Goal: Task Accomplishment & Management: Complete application form

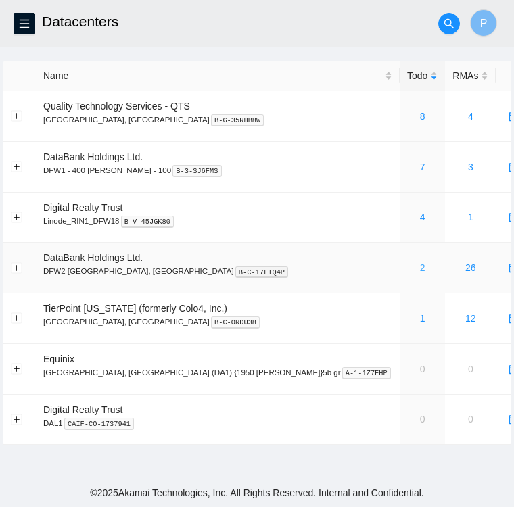
click at [420, 272] on link "2" at bounding box center [422, 267] width 5 height 11
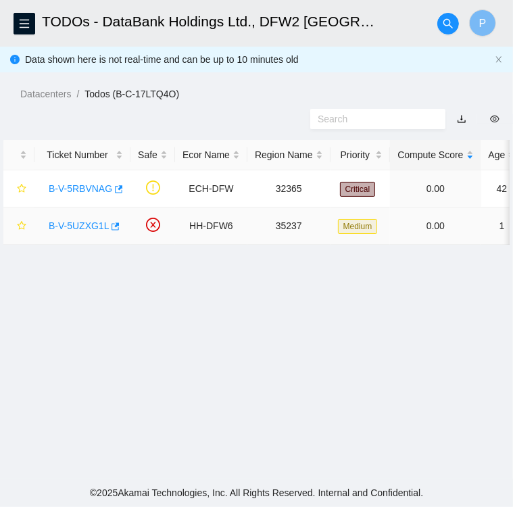
click at [331, 210] on td "Medium" at bounding box center [361, 226] width 60 height 37
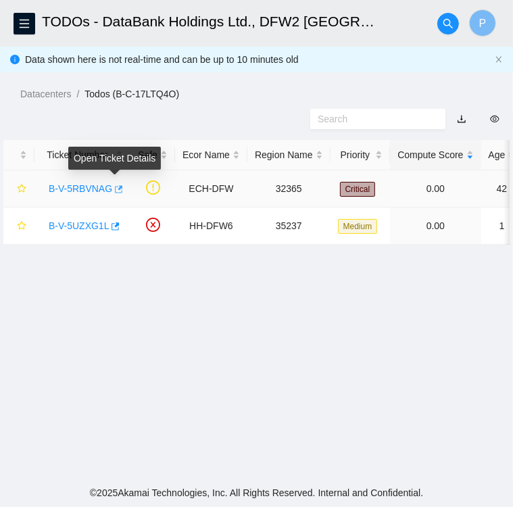
click at [116, 191] on icon "button" at bounding box center [117, 189] width 9 height 9
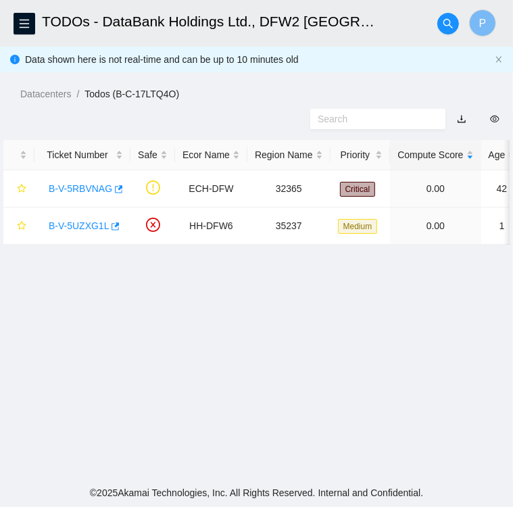
click at [320, 137] on main "TODOs - DataBank Holdings Ltd., DFW2 Richardson, TX P Data shown here is not re…" at bounding box center [256, 239] width 513 height 479
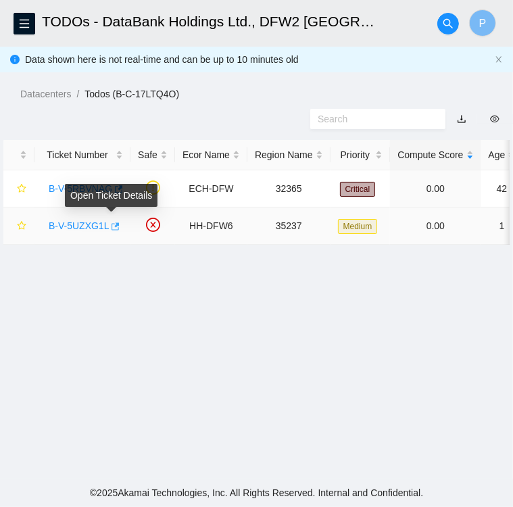
click at [115, 229] on icon "button" at bounding box center [116, 225] width 8 height 7
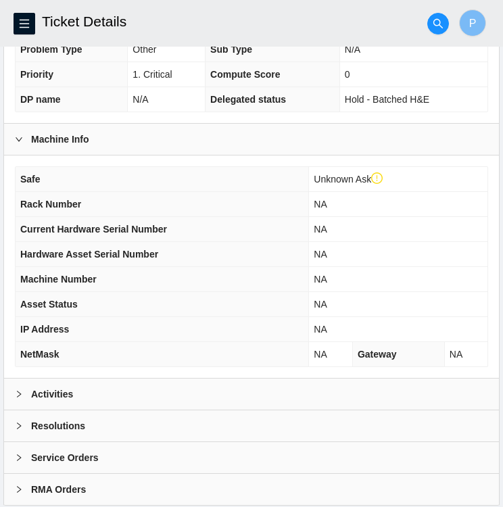
scroll to position [377, 0]
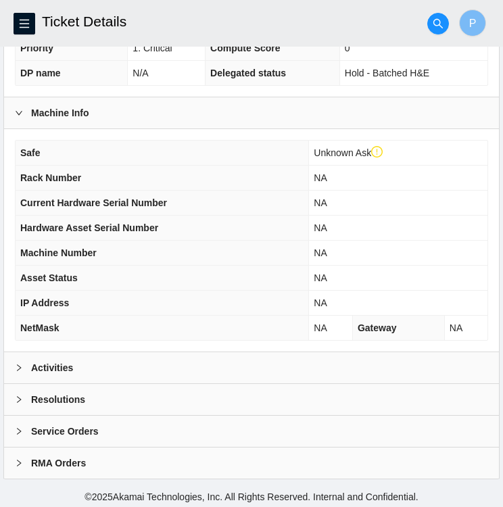
click at [91, 358] on div "Activities" at bounding box center [251, 367] width 495 height 31
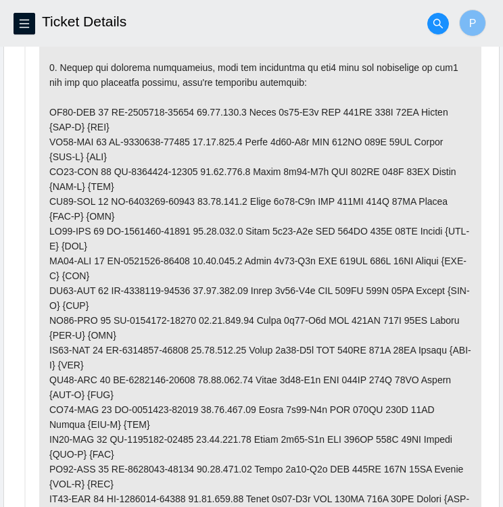
scroll to position [893, 0]
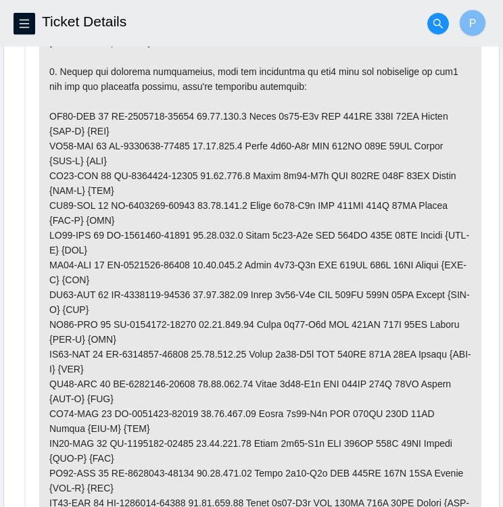
click at [236, 180] on p at bounding box center [260, 391] width 442 height 972
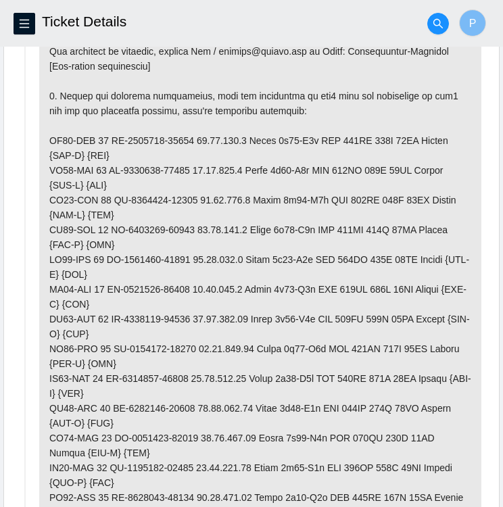
scroll to position [868, 0]
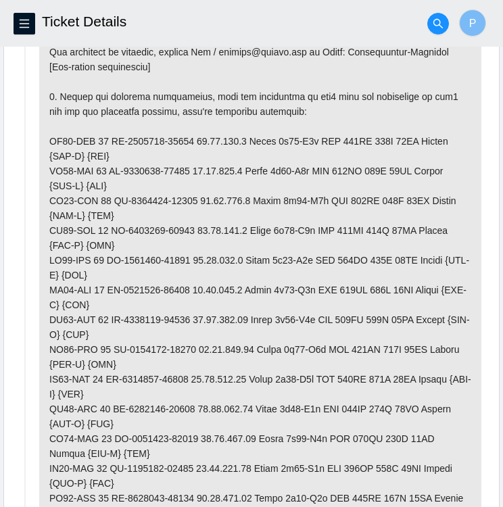
click at [163, 285] on p at bounding box center [260, 416] width 442 height 972
click at [57, 282] on p at bounding box center [260, 416] width 442 height 972
drag, startPoint x: 57, startPoint y: 282, endPoint x: 179, endPoint y: 291, distance: 122.0
click at [179, 291] on p at bounding box center [260, 416] width 442 height 972
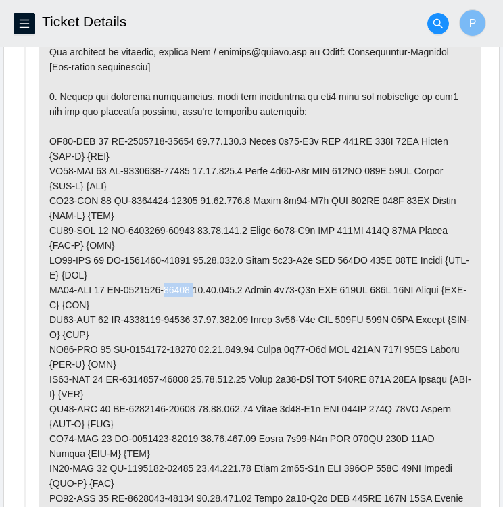
click at [179, 291] on p at bounding box center [260, 416] width 442 height 972
click at [176, 169] on p at bounding box center [260, 416] width 442 height 972
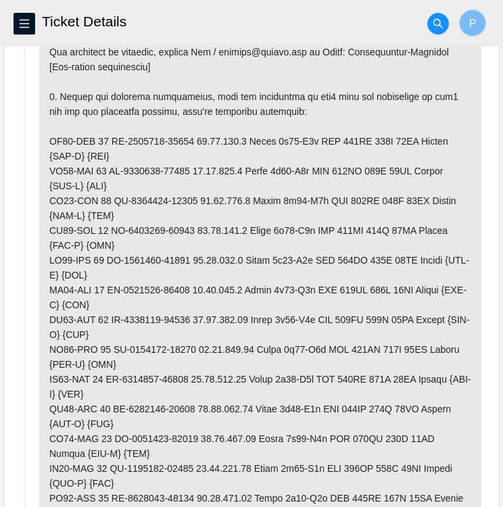
drag, startPoint x: 176, startPoint y: 169, endPoint x: 169, endPoint y: 199, distance: 31.2
click at [169, 199] on p at bounding box center [260, 416] width 442 height 972
click at [178, 231] on p at bounding box center [260, 416] width 442 height 972
click at [181, 347] on p at bounding box center [260, 416] width 442 height 972
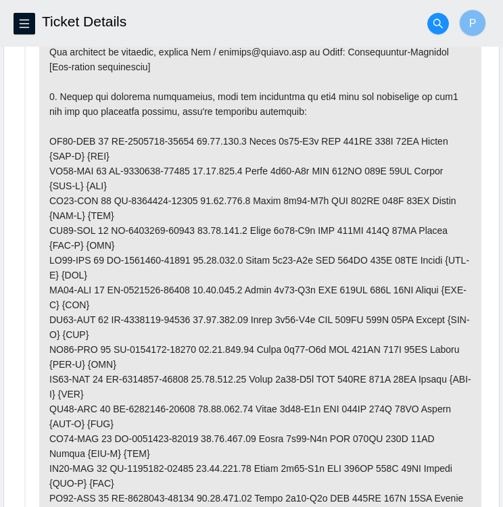
click at [181, 347] on p at bounding box center [260, 416] width 442 height 972
click at [176, 345] on p at bounding box center [260, 416] width 442 height 972
drag, startPoint x: 176, startPoint y: 345, endPoint x: 171, endPoint y: 374, distance: 28.8
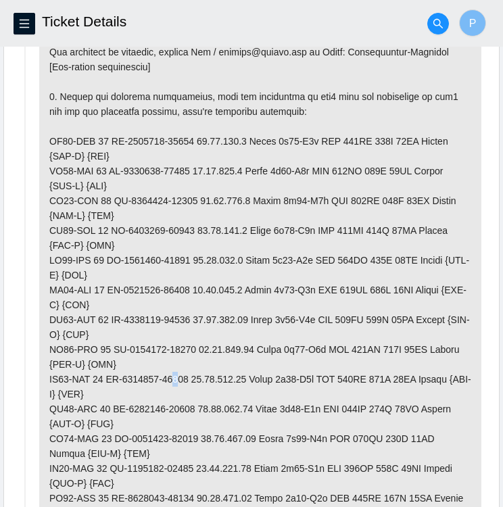
click at [171, 374] on p at bounding box center [260, 416] width 442 height 972
drag, startPoint x: 171, startPoint y: 374, endPoint x: 176, endPoint y: 402, distance: 28.2
click at [176, 402] on p at bounding box center [260, 416] width 442 height 972
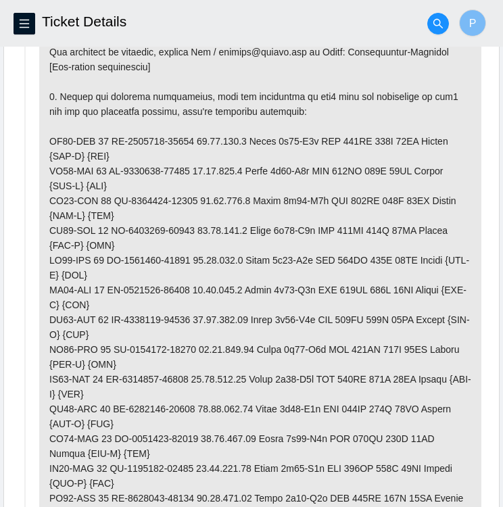
drag, startPoint x: 176, startPoint y: 402, endPoint x: 174, endPoint y: 434, distance: 32.5
click at [174, 434] on p at bounding box center [260, 416] width 442 height 972
drag, startPoint x: 174, startPoint y: 434, endPoint x: 175, endPoint y: 464, distance: 30.4
click at [175, 464] on p at bounding box center [260, 416] width 442 height 972
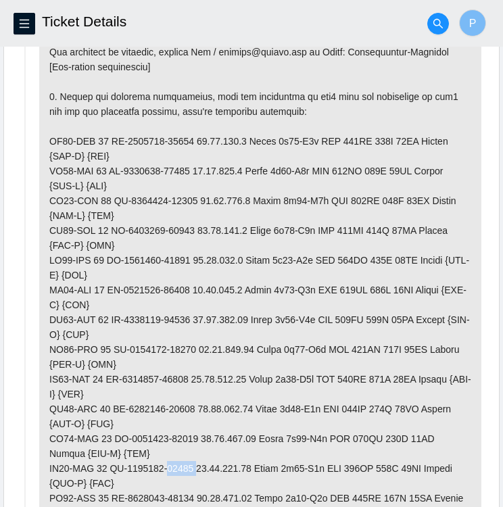
click at [175, 464] on p at bounding box center [260, 416] width 442 height 972
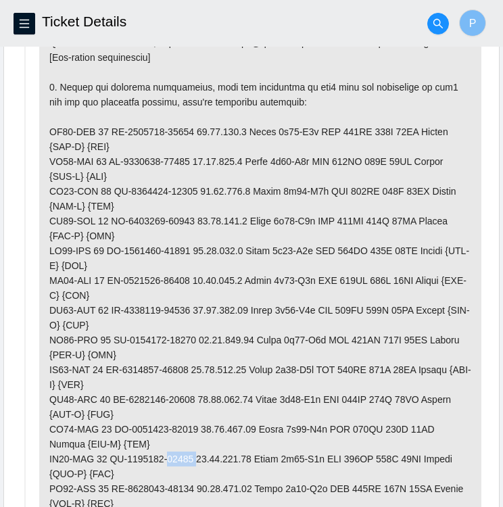
scroll to position [879, 0]
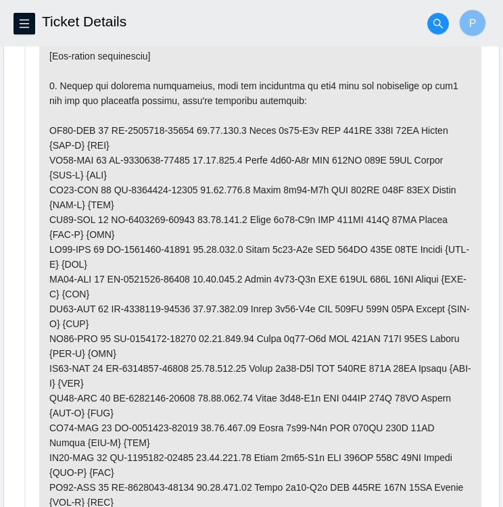
click at [173, 487] on p at bounding box center [260, 406] width 442 height 972
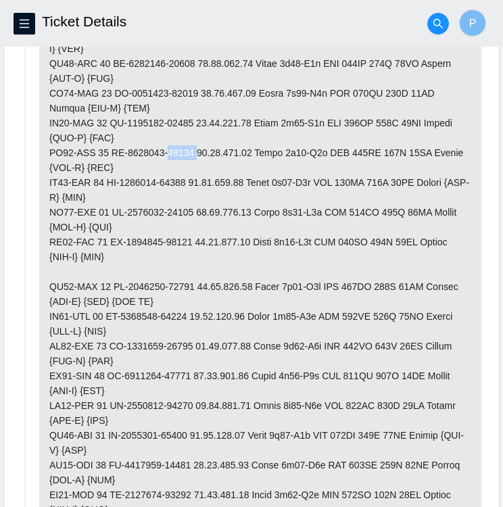
scroll to position [1214, 0]
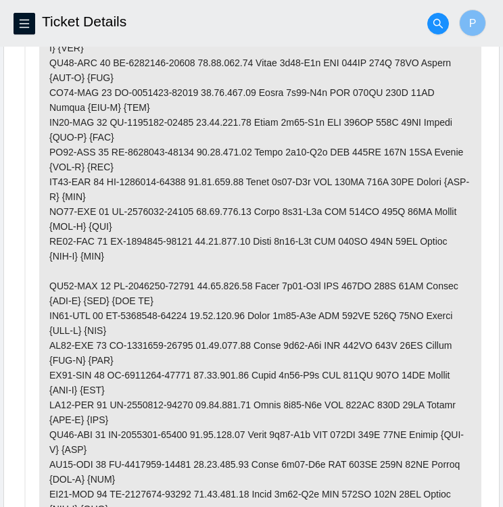
click at [165, 177] on p at bounding box center [260, 70] width 442 height 972
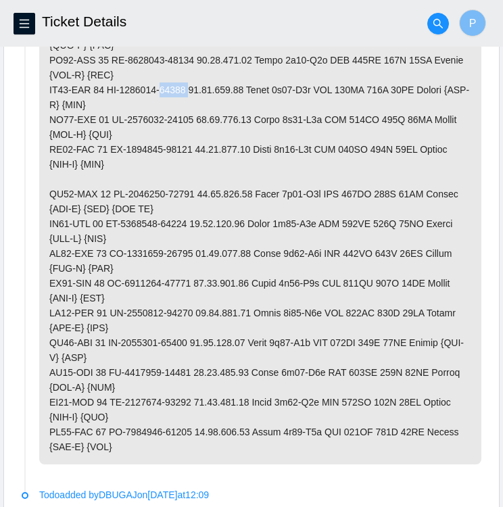
scroll to position [1307, 0]
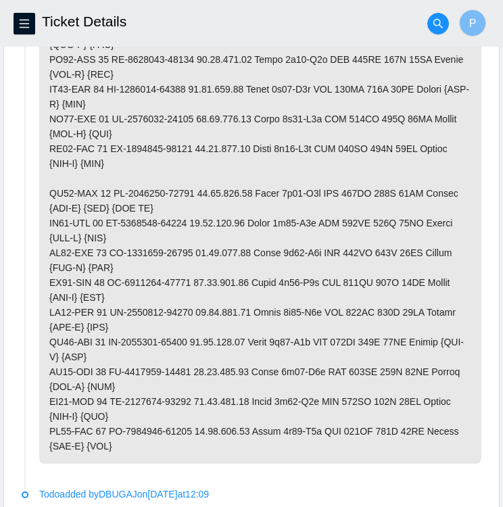
drag, startPoint x: 174, startPoint y: 189, endPoint x: 174, endPoint y: 218, distance: 28.4
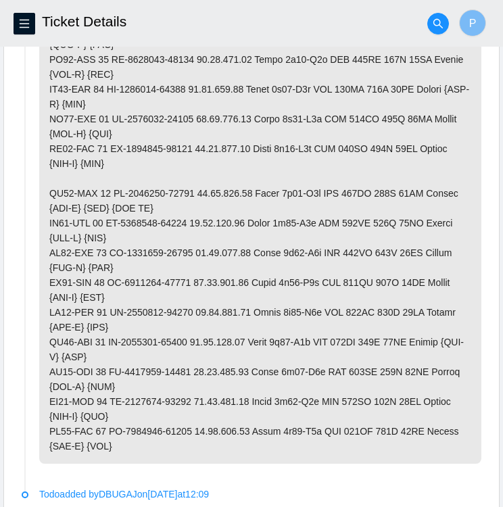
drag, startPoint x: 174, startPoint y: 218, endPoint x: 173, endPoint y: 252, distance: 34.5
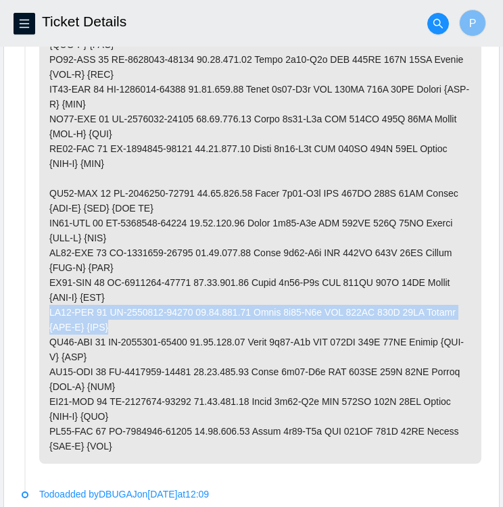
drag, startPoint x: 51, startPoint y: 308, endPoint x: 246, endPoint y: 317, distance: 195.6
copy p "KJ07-ECP 05 CT-4180131-00120 23.55.142.24 Ciara 2x24-X6m SSD 960GB 512G 40GE Se…"
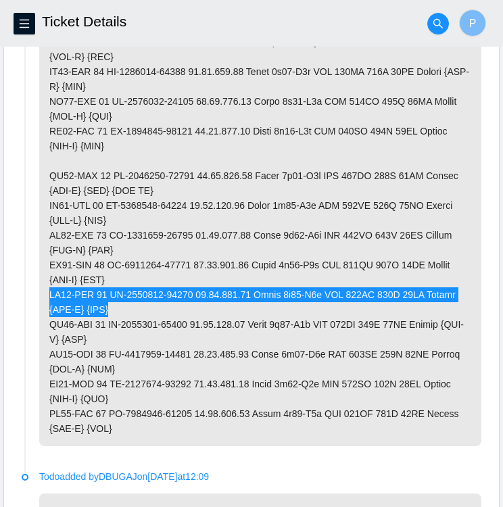
scroll to position [1325, 0]
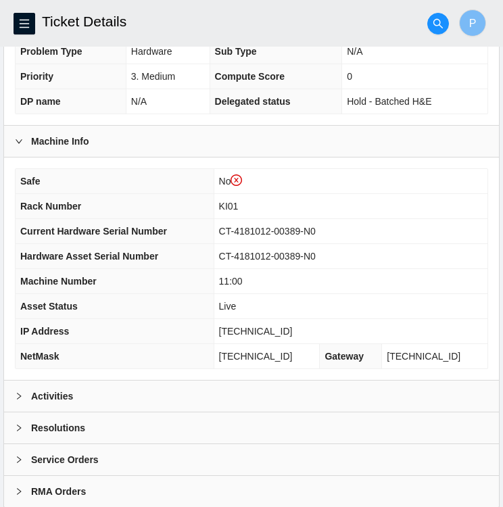
scroll to position [377, 0]
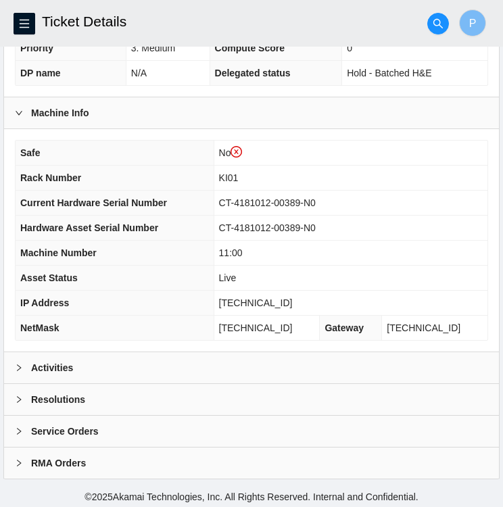
click at [142, 376] on div "Activities" at bounding box center [251, 367] width 495 height 31
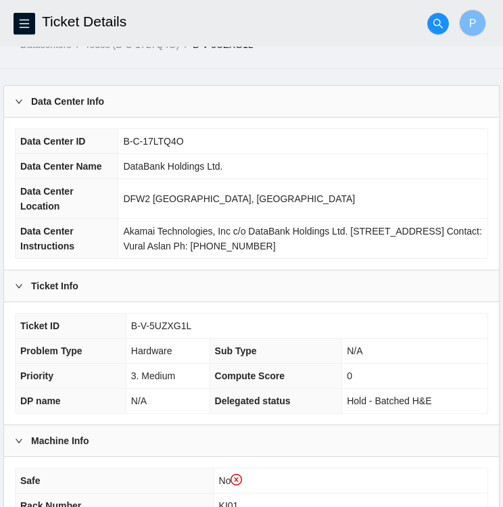
scroll to position [0, 0]
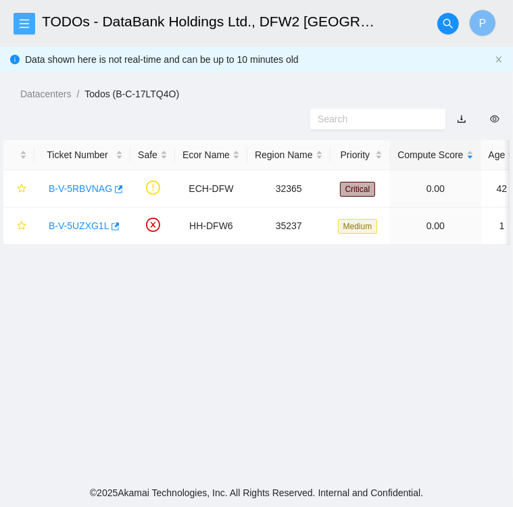
click at [24, 32] on button "button" at bounding box center [25, 24] width 22 height 22
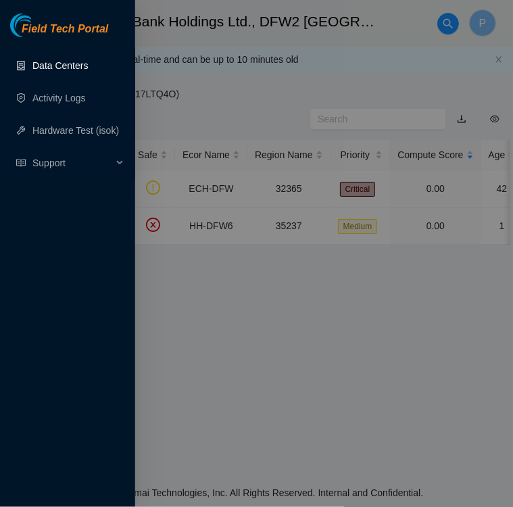
click at [59, 71] on link "Data Centers" at bounding box center [59, 65] width 55 height 11
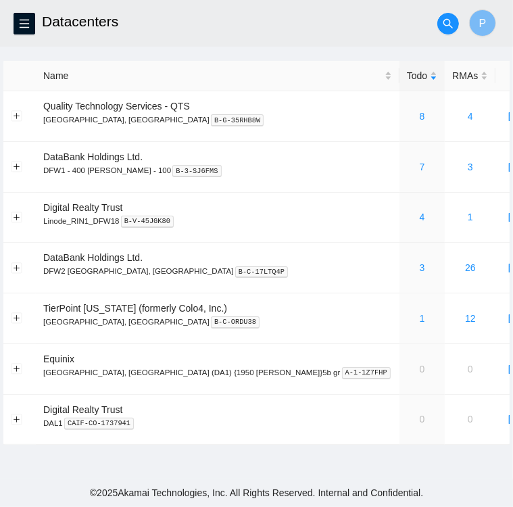
click at [59, 71] on div "Name" at bounding box center [217, 75] width 349 height 15
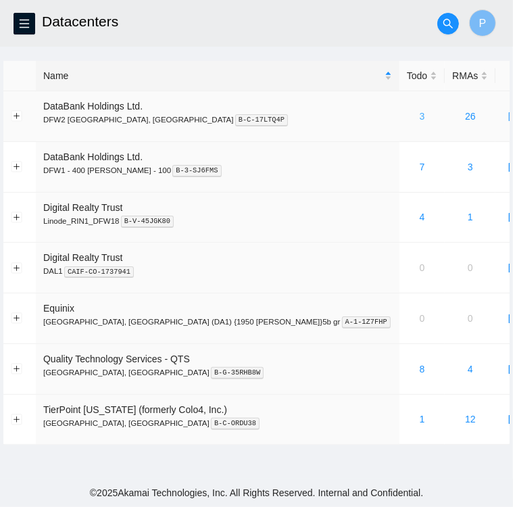
click at [420, 115] on link "3" at bounding box center [422, 116] width 5 height 11
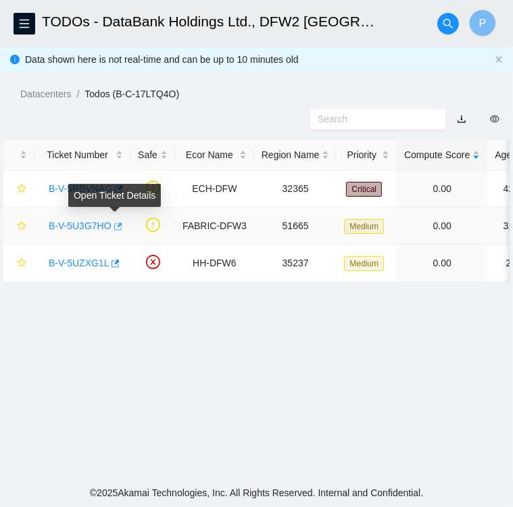
click at [115, 228] on icon "button" at bounding box center [116, 226] width 9 height 9
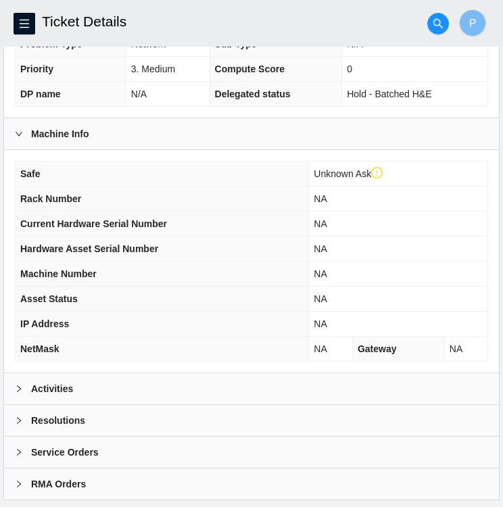
scroll to position [377, 0]
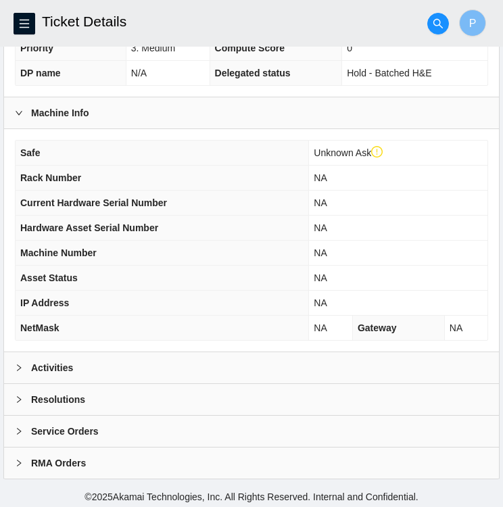
click at [168, 364] on div "Activities" at bounding box center [251, 367] width 495 height 31
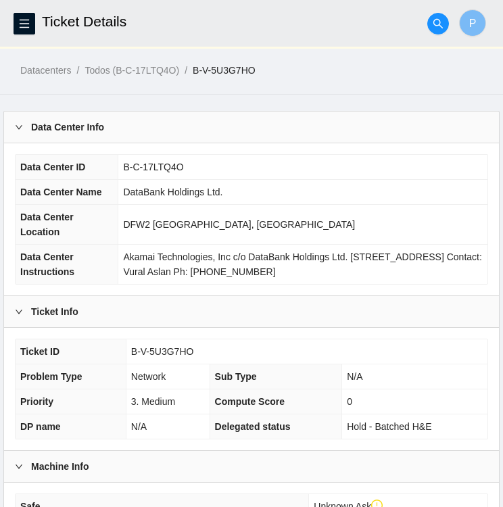
scroll to position [0, 0]
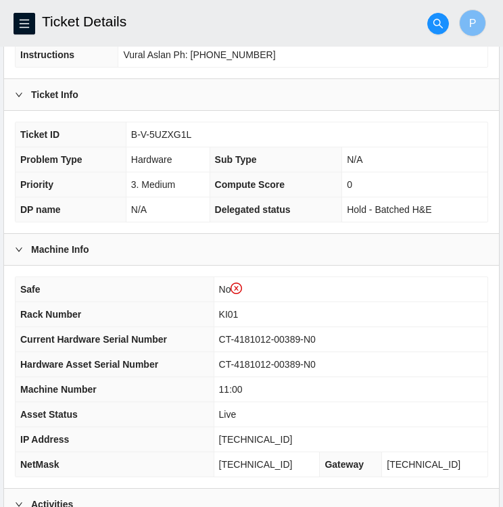
scroll to position [246, 0]
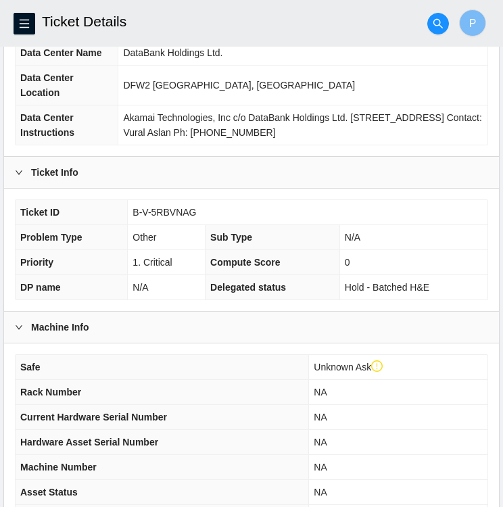
scroll to position [148, 0]
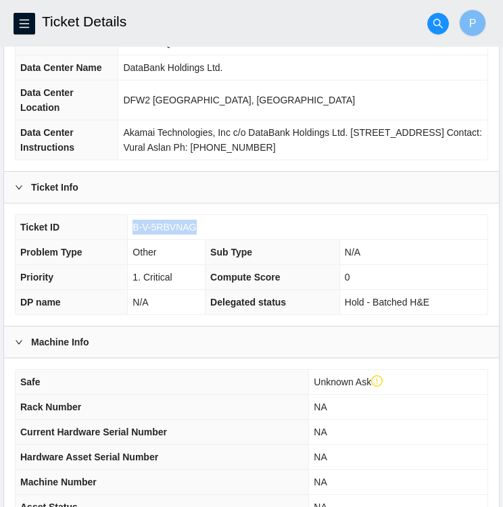
drag, startPoint x: 197, startPoint y: 222, endPoint x: 133, endPoint y: 226, distance: 64.3
click at [133, 226] on td "B-V-5RBVNAG" at bounding box center [308, 227] width 360 height 25
copy span "B-V-5RBVNAG"
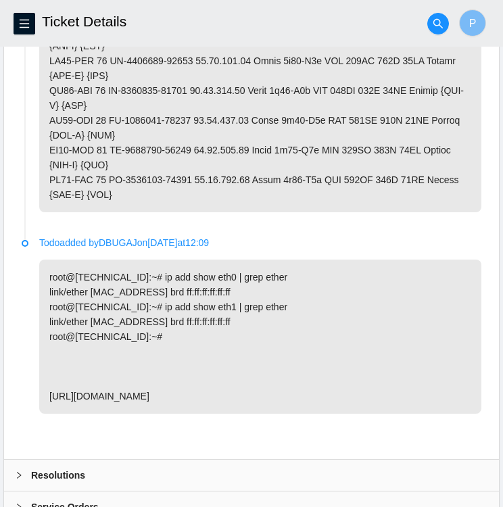
scroll to position [1633, 0]
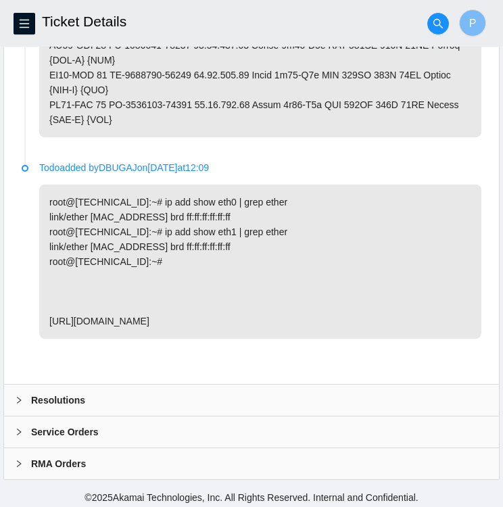
click at [51, 393] on b "Resolutions" at bounding box center [58, 400] width 54 height 15
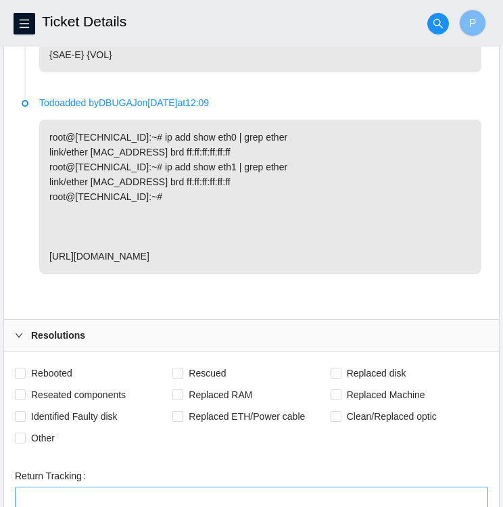
scroll to position [1953, 0]
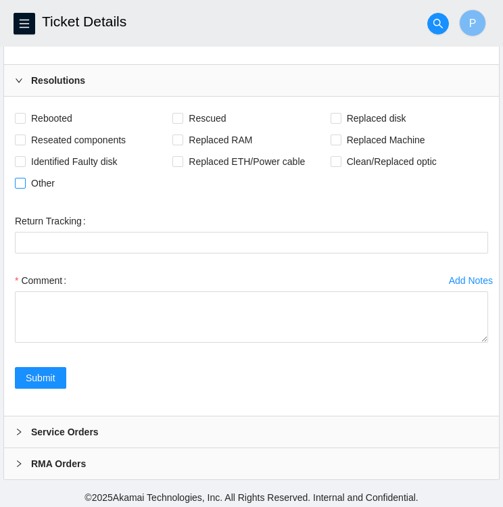
click at [22, 178] on input "Other" at bounding box center [19, 182] width 9 height 9
checkbox input "true"
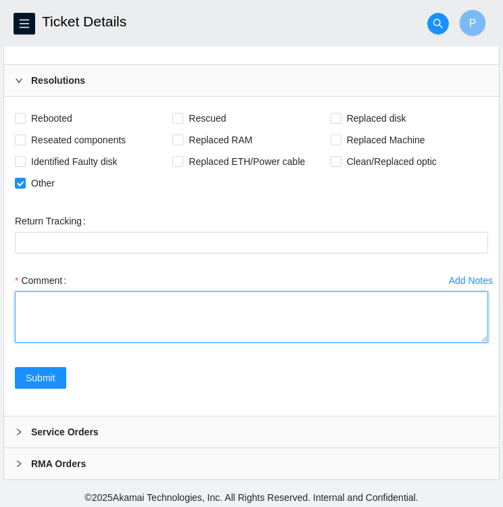
click at [168, 298] on textarea "Comment" at bounding box center [251, 316] width 473 height 51
click at [64, 291] on textarea "Comment" at bounding box center [251, 316] width 473 height 51
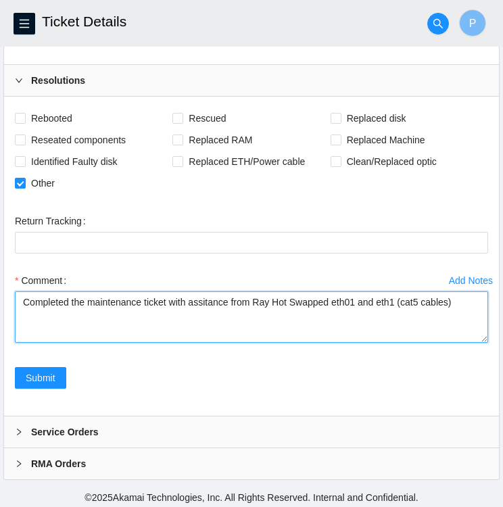
click at [266, 298] on textarea "Completed the maintenance ticket with assitance from Ray Hot Swapped eth01 and …" at bounding box center [251, 316] width 473 height 51
click at [220, 310] on textarea "Completed the maintenance ticket with assitance from [PERSON_NAME]. Hot Swapped…" at bounding box center [251, 316] width 473 height 51
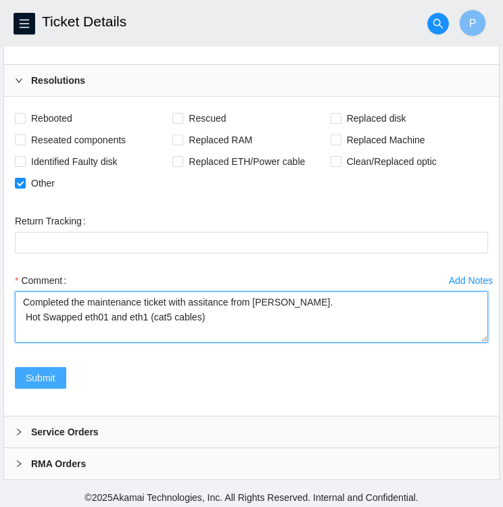
type textarea "Completed the maintenance ticket with assitance from [PERSON_NAME]. Hot Swapped…"
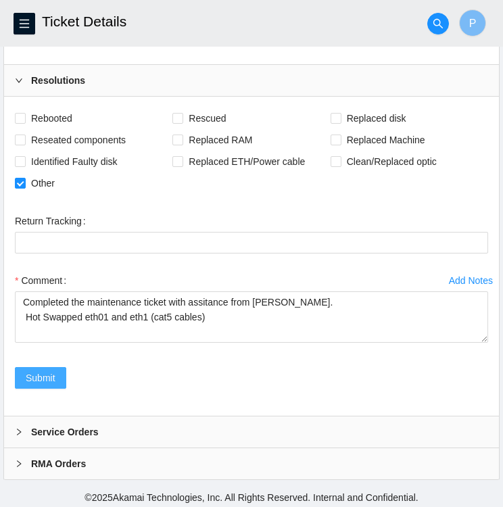
click at [37, 374] on span "Submit" at bounding box center [41, 378] width 30 height 15
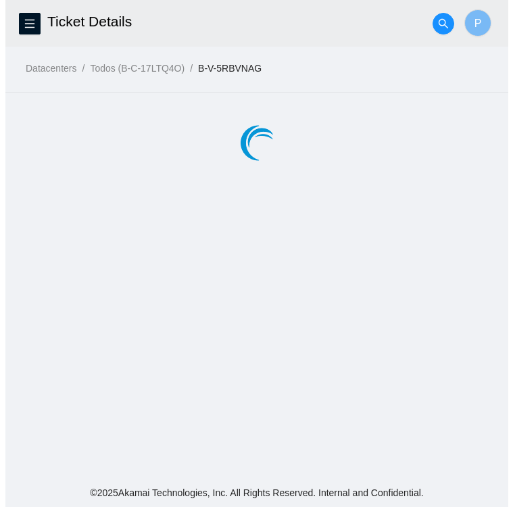
scroll to position [0, 0]
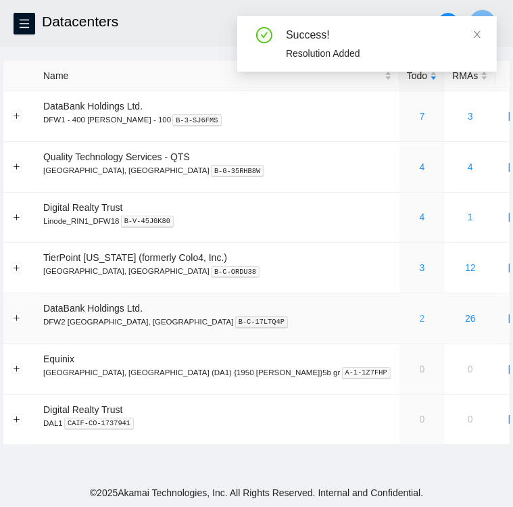
click at [420, 321] on link "2" at bounding box center [422, 318] width 5 height 11
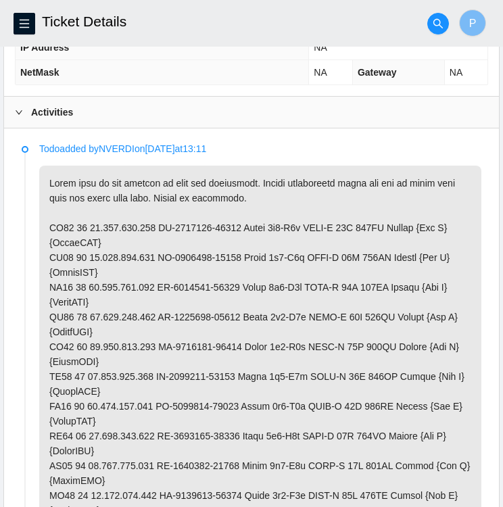
scroll to position [665, 0]
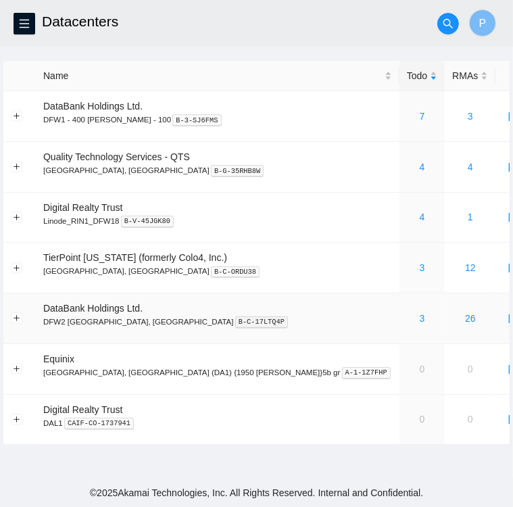
click at [407, 316] on div "3" at bounding box center [422, 318] width 30 height 15
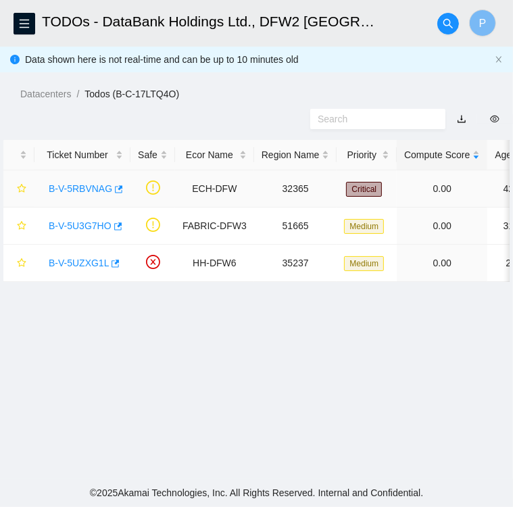
click at [95, 190] on link "B-V-5RBVNAG" at bounding box center [81, 188] width 64 height 11
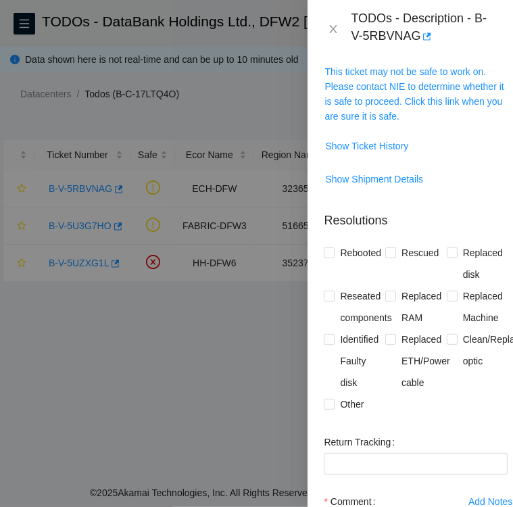
scroll to position [379, 0]
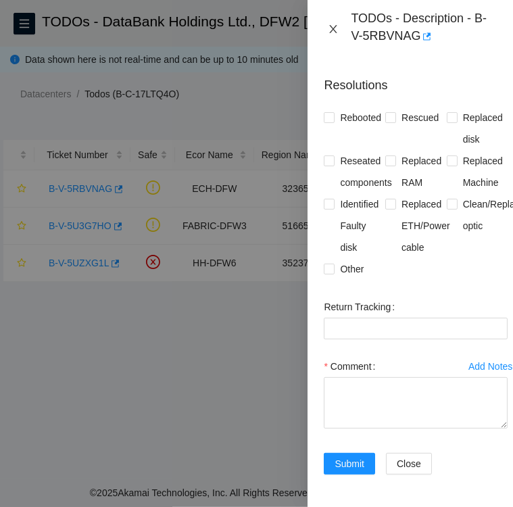
click at [332, 26] on icon "close" at bounding box center [333, 29] width 11 height 11
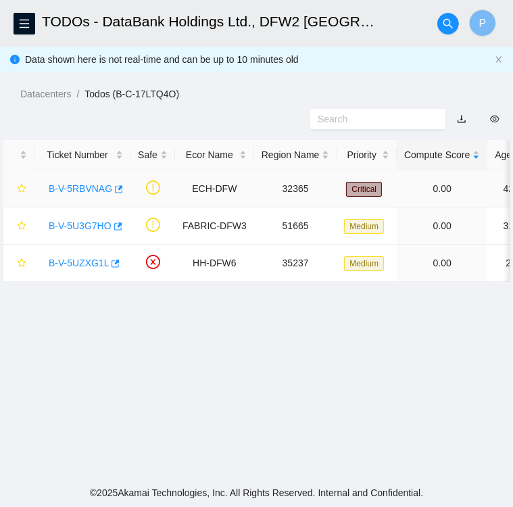
click at [72, 189] on link "B-V-5RBVNAG" at bounding box center [81, 188] width 64 height 11
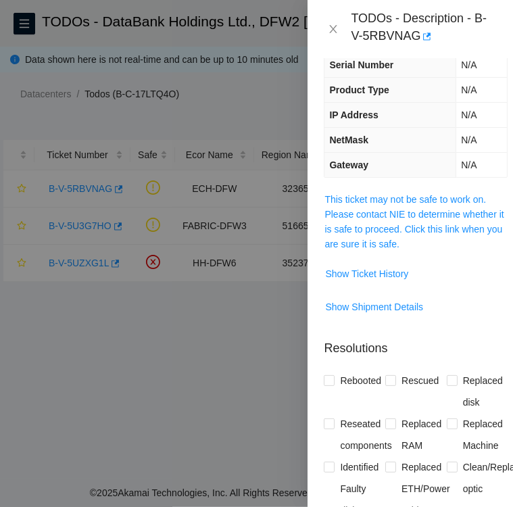
scroll to position [0, 0]
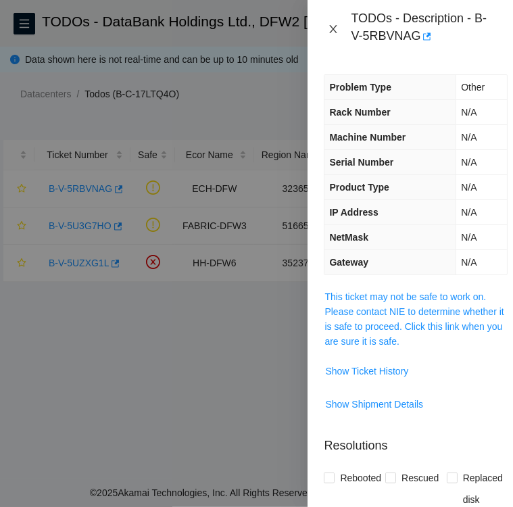
click at [333, 25] on icon "close" at bounding box center [333, 29] width 11 height 11
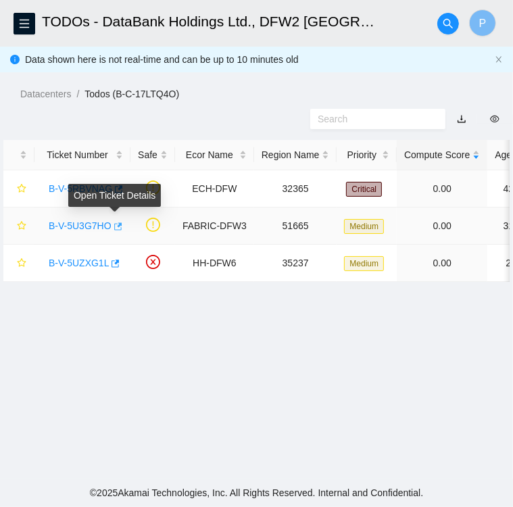
click at [118, 222] on icon "button" at bounding box center [116, 226] width 9 height 9
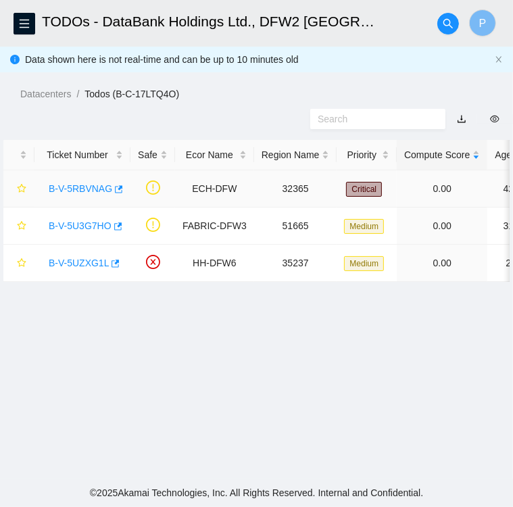
click at [78, 187] on link "B-V-5RBVNAG" at bounding box center [81, 188] width 64 height 11
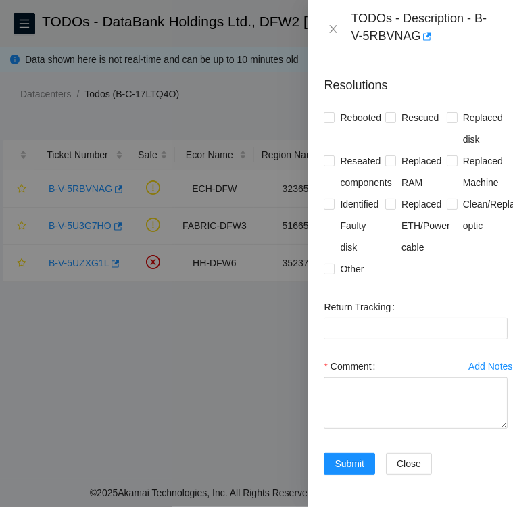
scroll to position [379, 0]
click at [335, 24] on icon "close" at bounding box center [333, 29] width 11 height 11
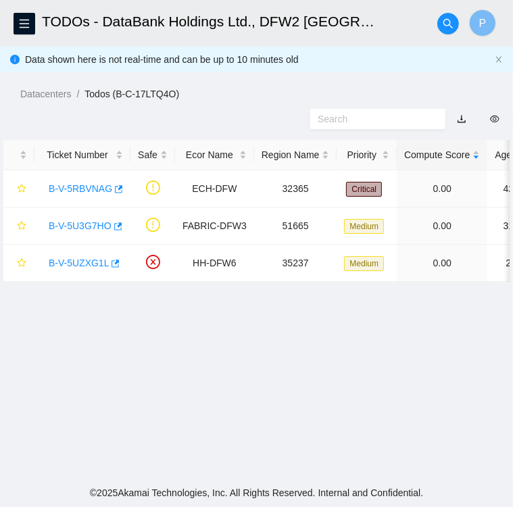
scroll to position [350, 0]
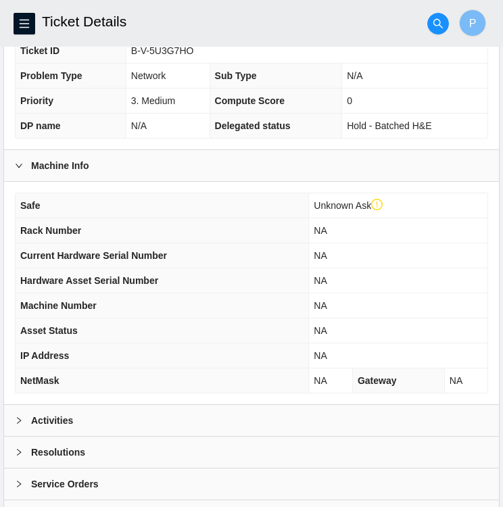
scroll to position [377, 0]
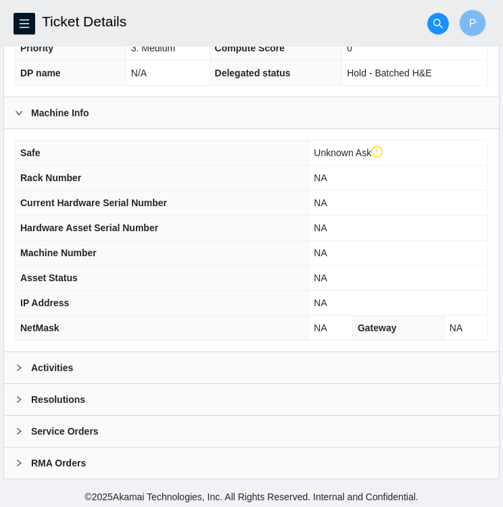
click at [101, 371] on div "Activities" at bounding box center [251, 367] width 495 height 31
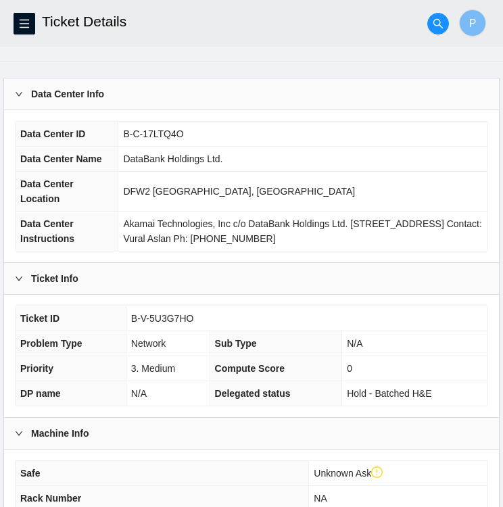
scroll to position [0, 0]
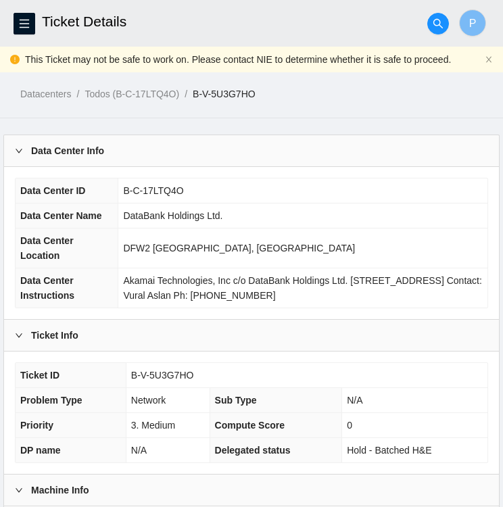
click at [373, 225] on td "DataBank Holdings Ltd." at bounding box center [302, 216] width 369 height 25
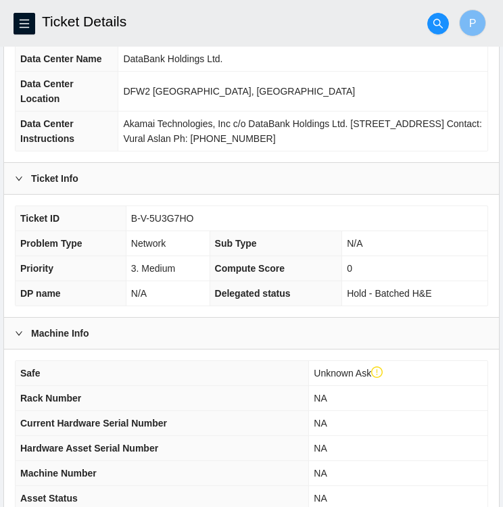
scroll to position [157, 0]
